Goal: Task Accomplishment & Management: Use online tool/utility

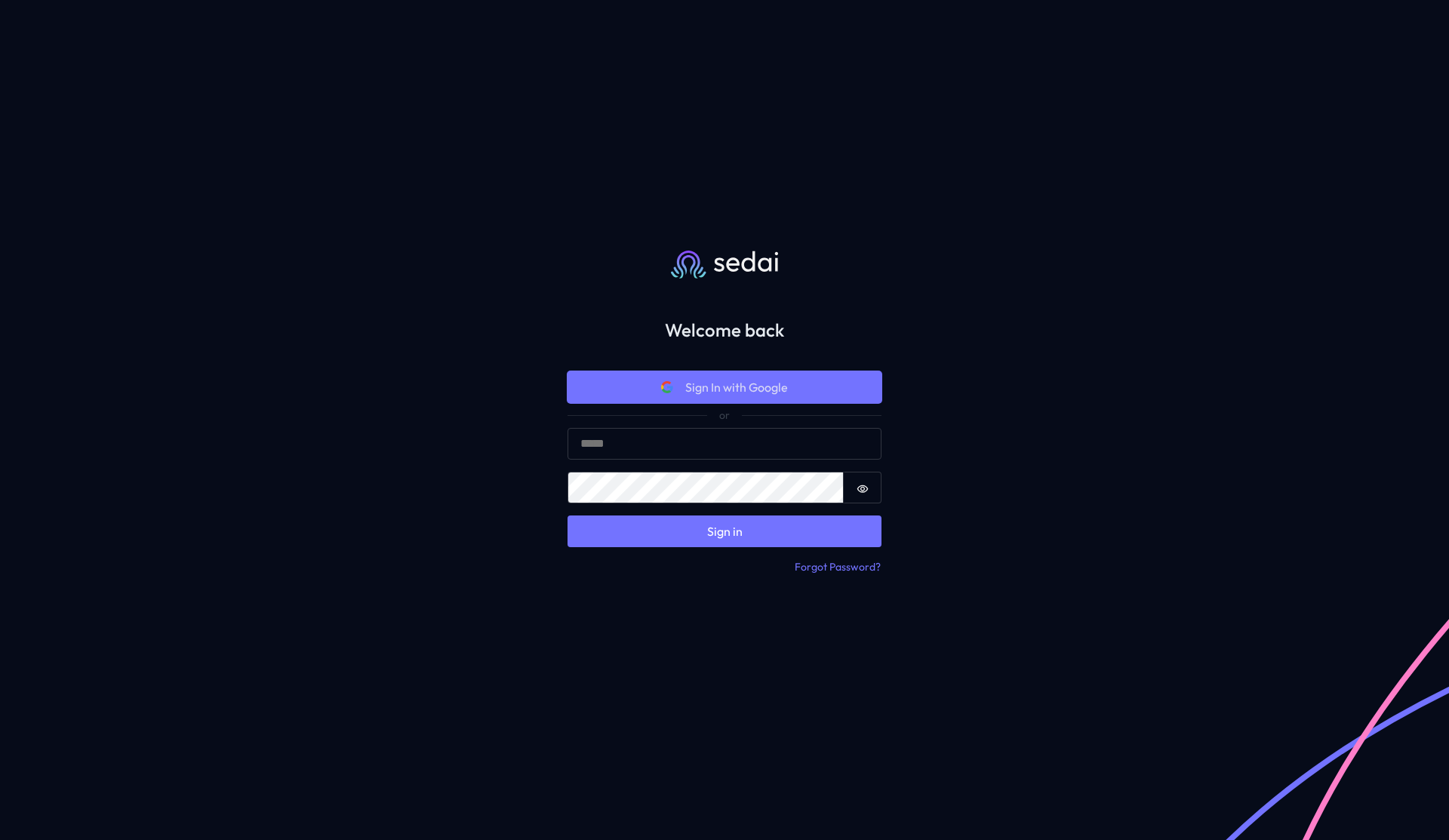
click at [687, 387] on span "Sign In with Google" at bounding box center [737, 387] width 103 height 18
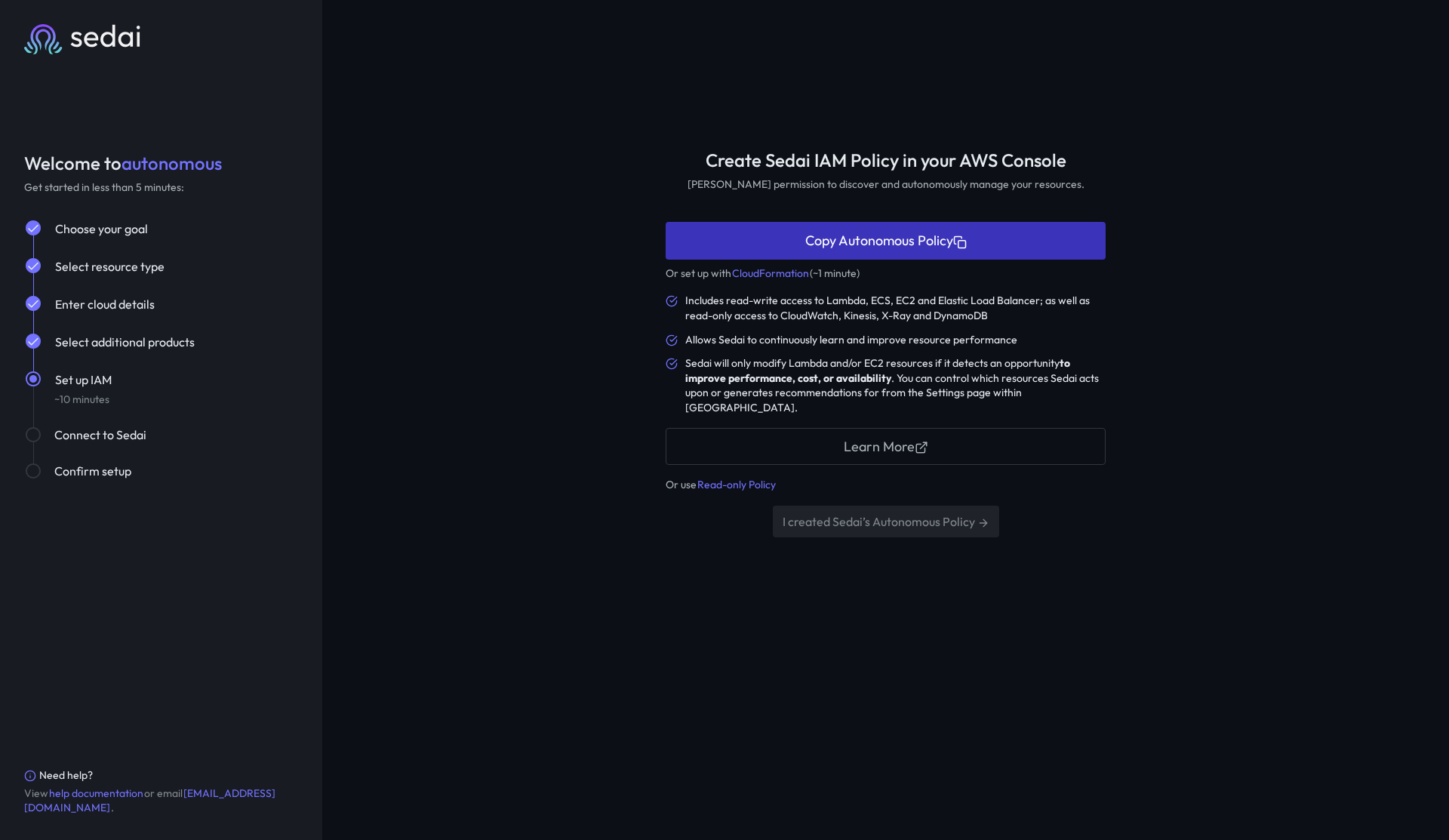
click at [918, 247] on button "Copy Autonomous Policy" at bounding box center [886, 240] width 440 height 37
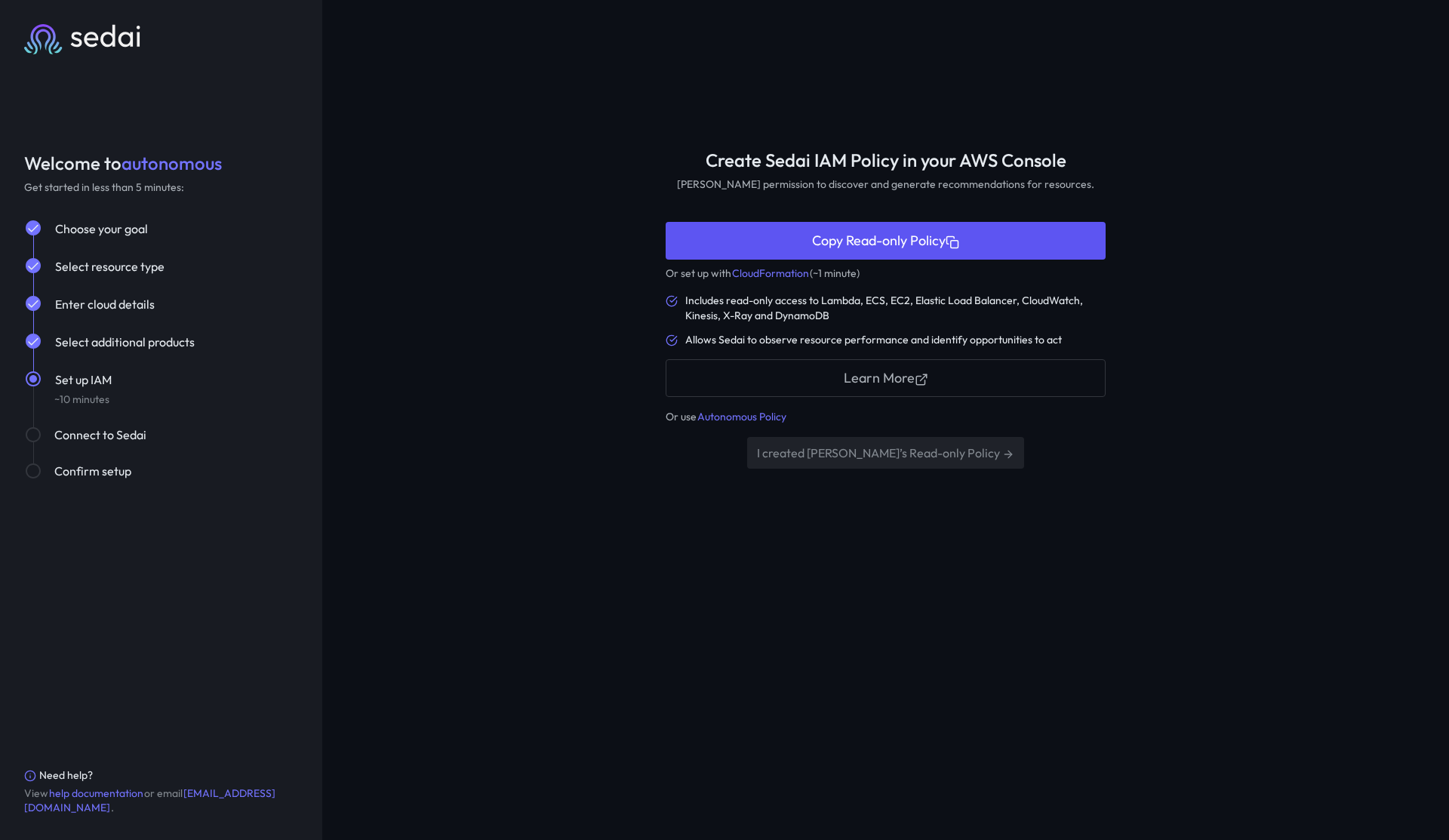
click at [517, 107] on div "Create Sedai IAM Policy in your AWS Console Grant Sedai permission to discover …" at bounding box center [886, 420] width 1127 height 840
